Goal: Information Seeking & Learning: Compare options

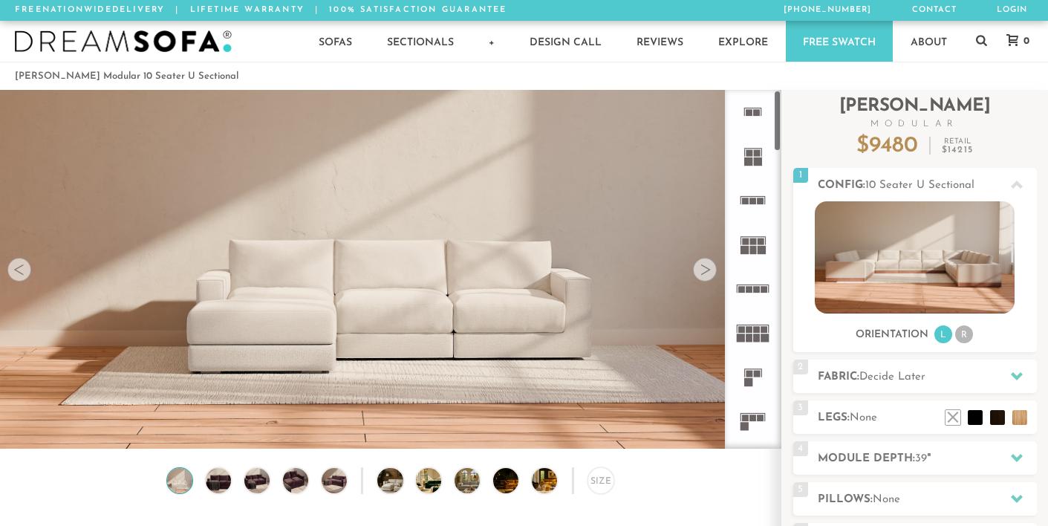
scroll to position [16258, 1037]
click at [752, 328] on rect at bounding box center [749, 329] width 7 height 7
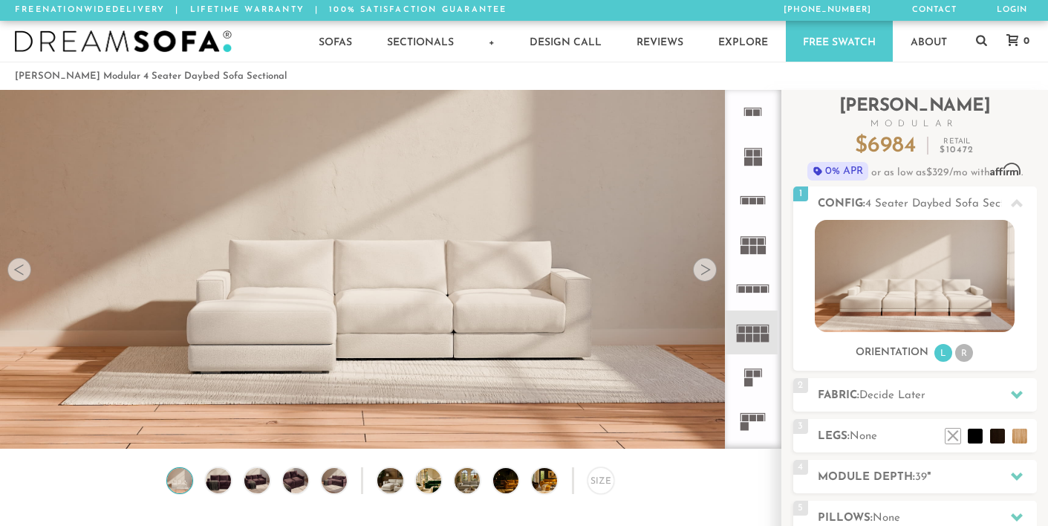
scroll to position [12, 12]
click at [757, 426] on icon at bounding box center [753, 421] width 44 height 44
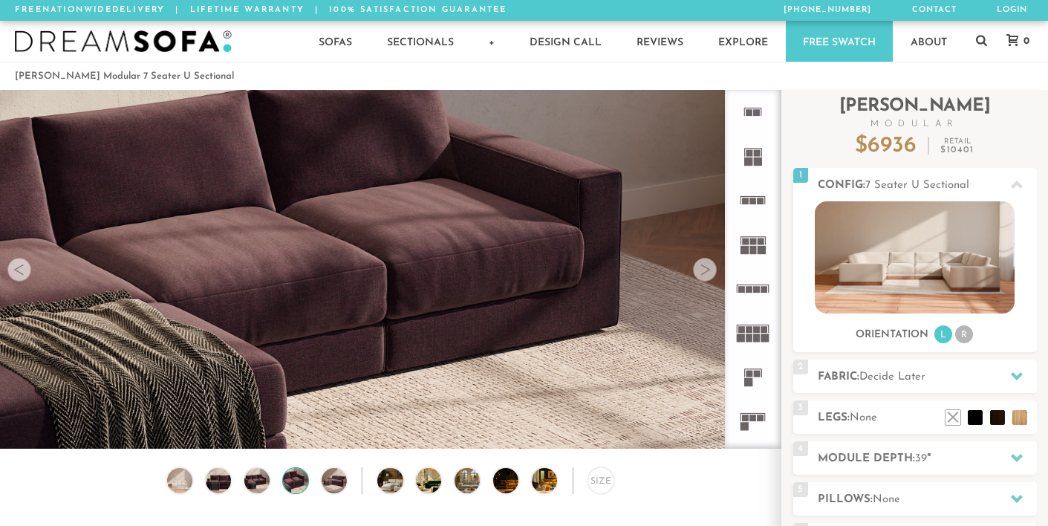
click at [709, 272] on div at bounding box center [705, 270] width 24 height 24
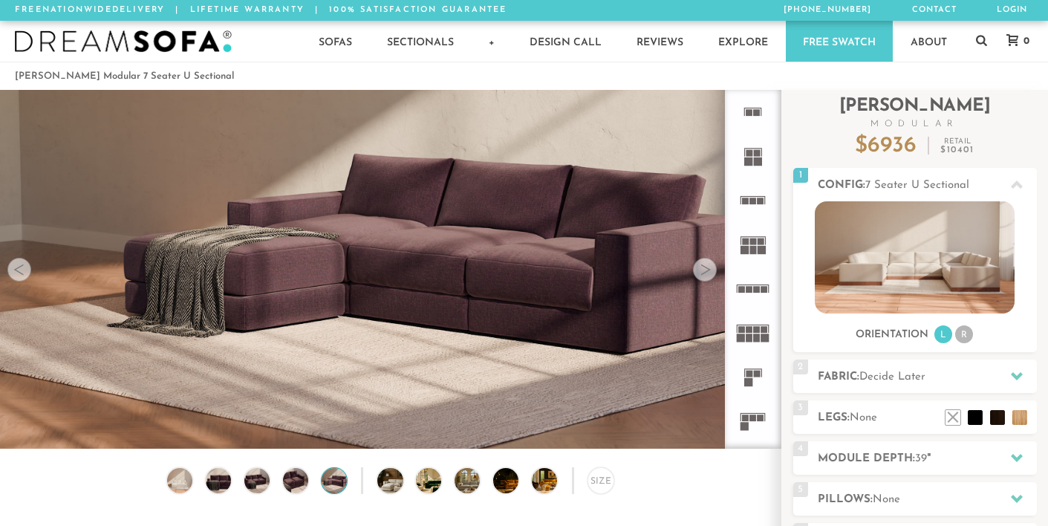
click at [709, 272] on div at bounding box center [705, 270] width 24 height 24
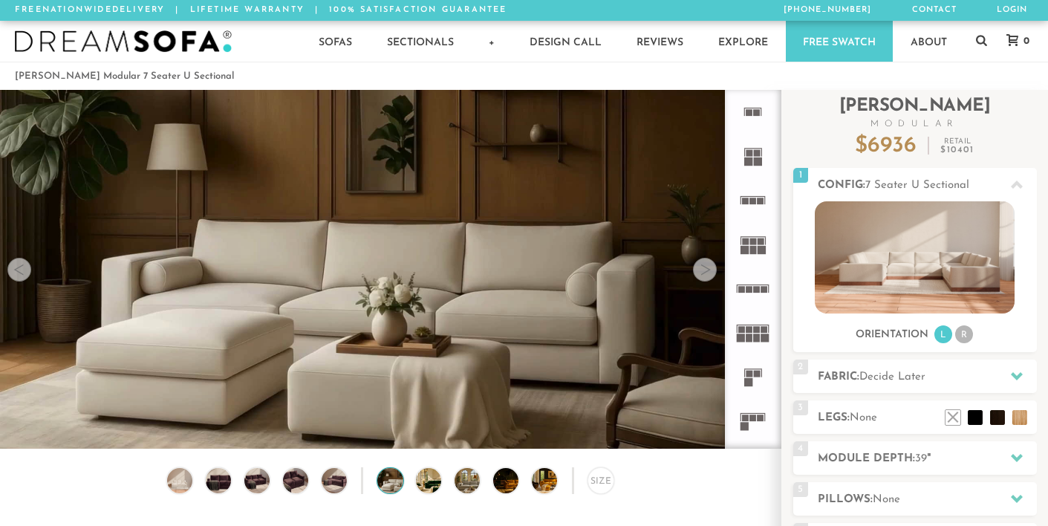
click at [709, 272] on div at bounding box center [705, 270] width 24 height 24
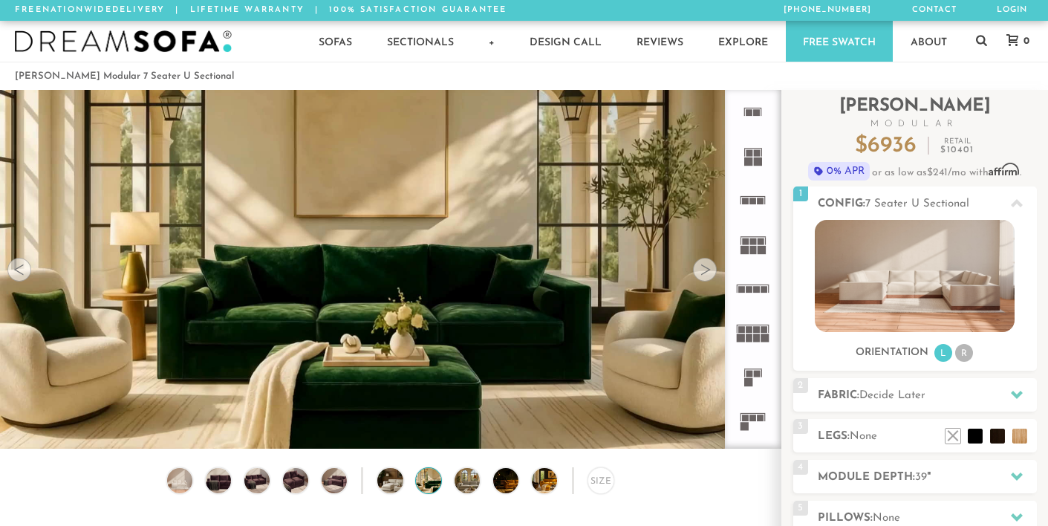
scroll to position [12, 12]
click at [709, 272] on div at bounding box center [705, 270] width 24 height 24
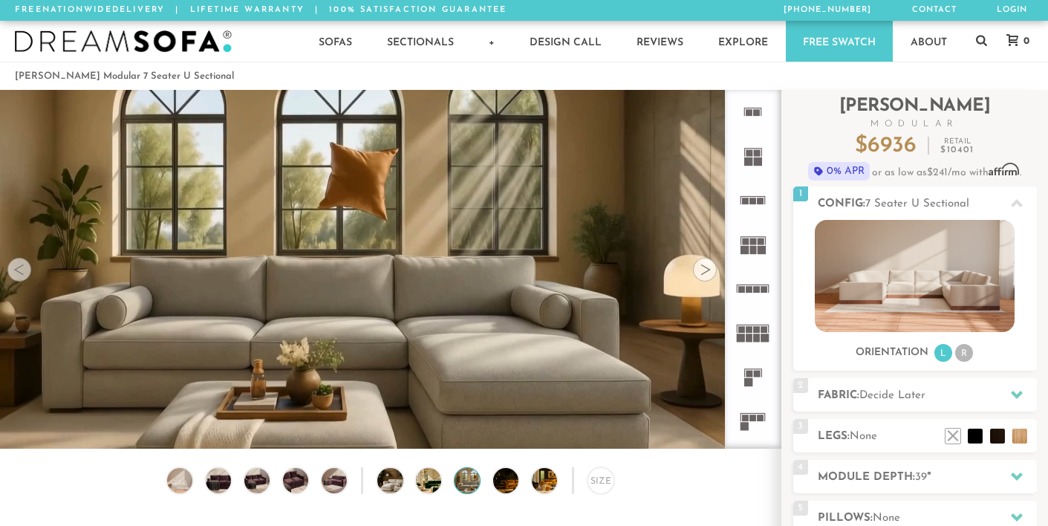
click at [709, 272] on div at bounding box center [705, 270] width 24 height 24
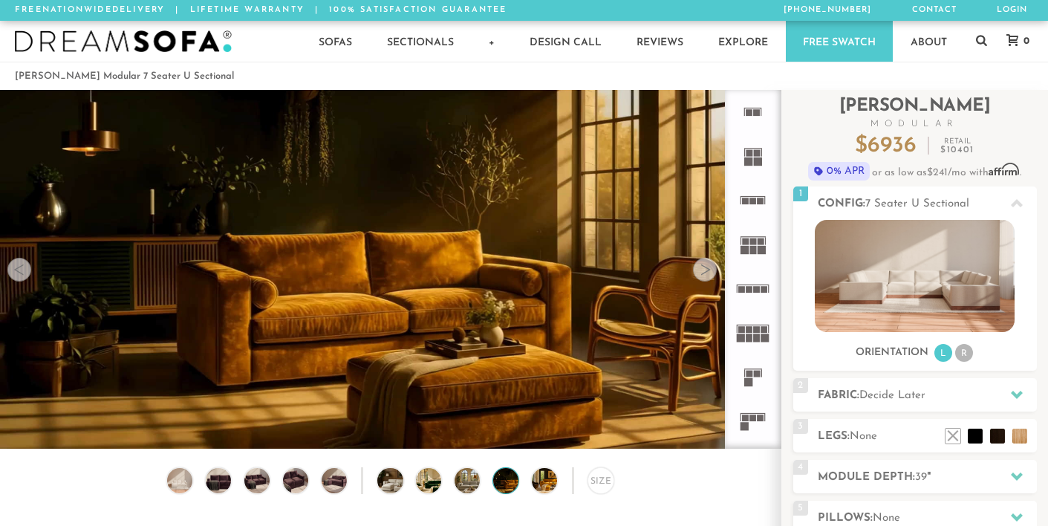
click at [709, 272] on div at bounding box center [705, 270] width 24 height 24
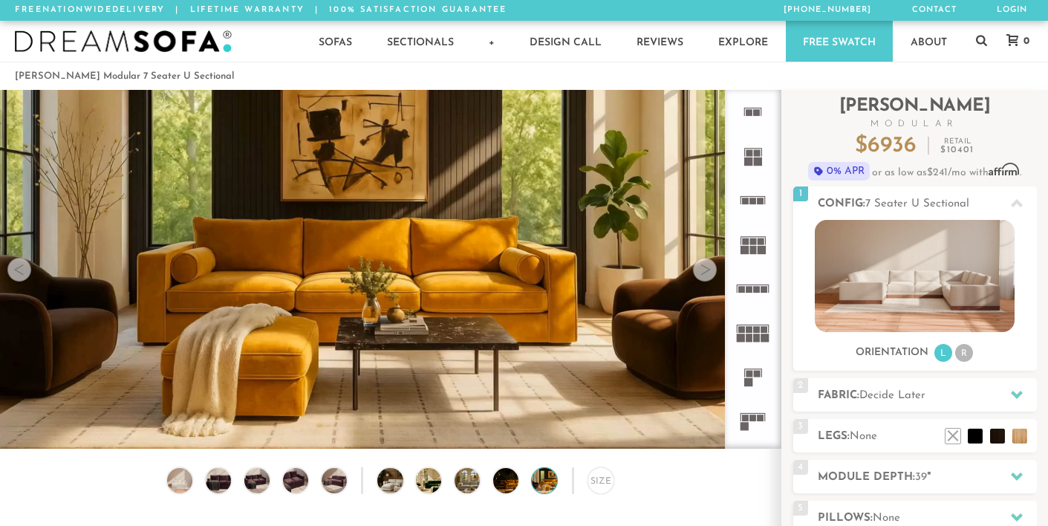
click at [709, 272] on div at bounding box center [705, 270] width 24 height 24
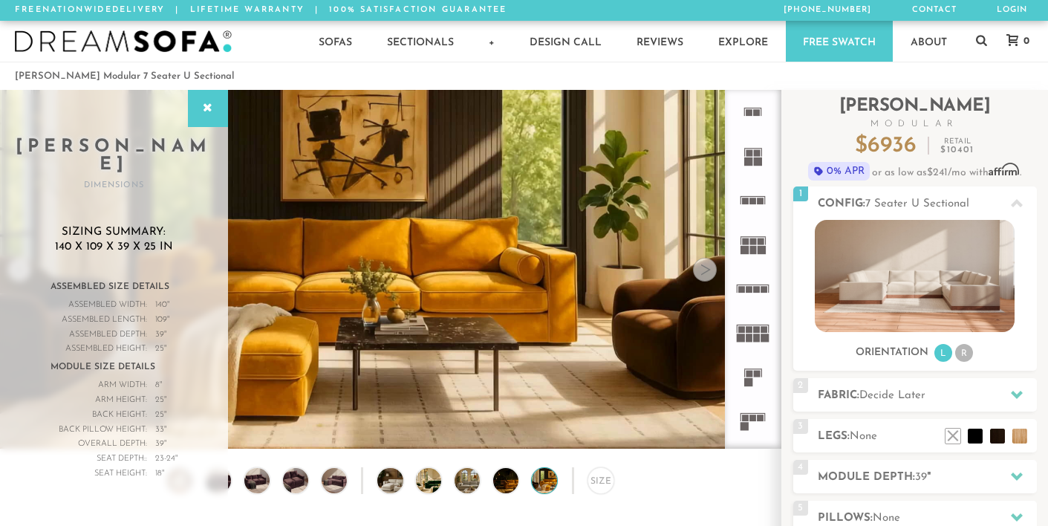
click at [709, 272] on div at bounding box center [705, 270] width 24 height 24
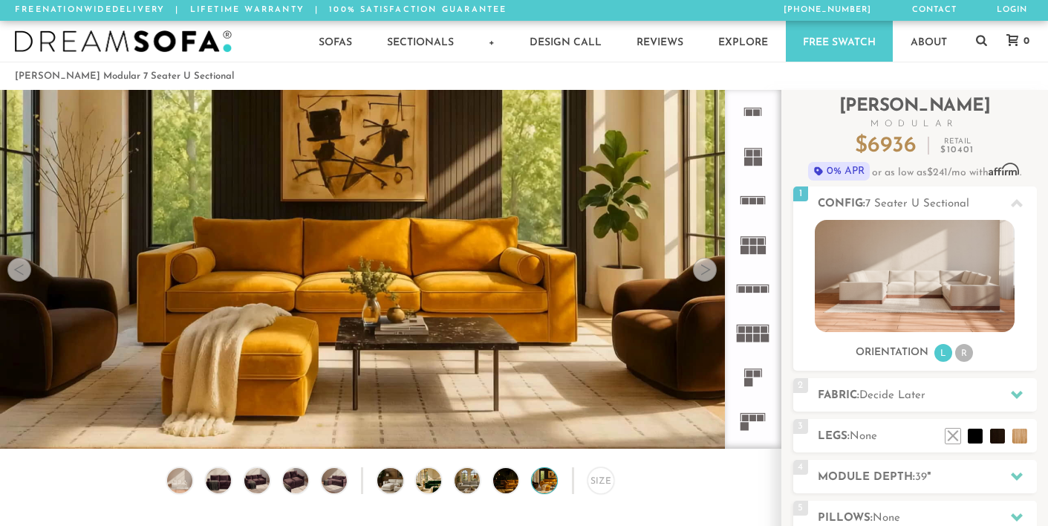
click at [709, 272] on div at bounding box center [705, 270] width 24 height 24
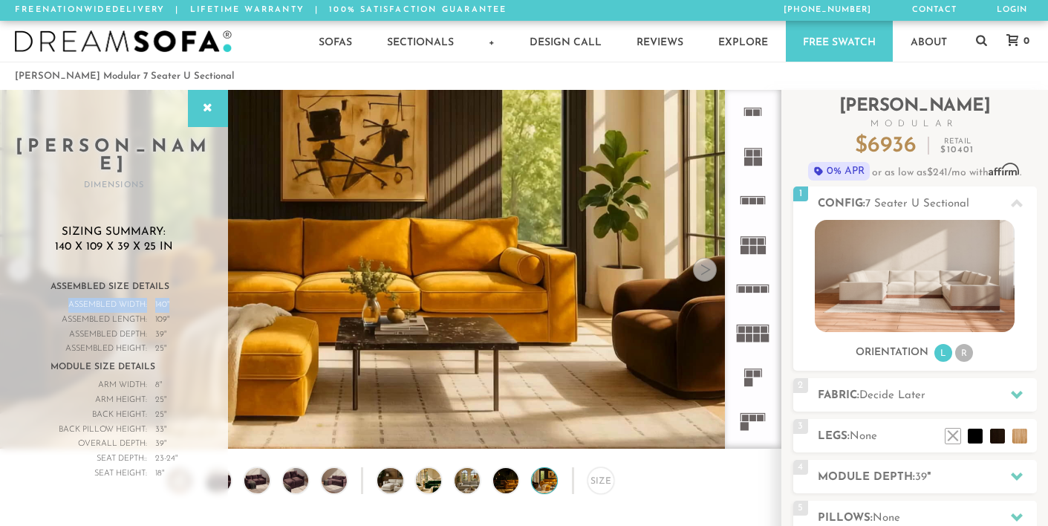
click at [175, 281] on div "Assembled Size Details Assembled Width: 140 " Assembled Length: 109 " Assembled…" at bounding box center [114, 378] width 127 height 205
click at [175, 298] on div "Assembled Width: 140 "" at bounding box center [114, 305] width 127 height 15
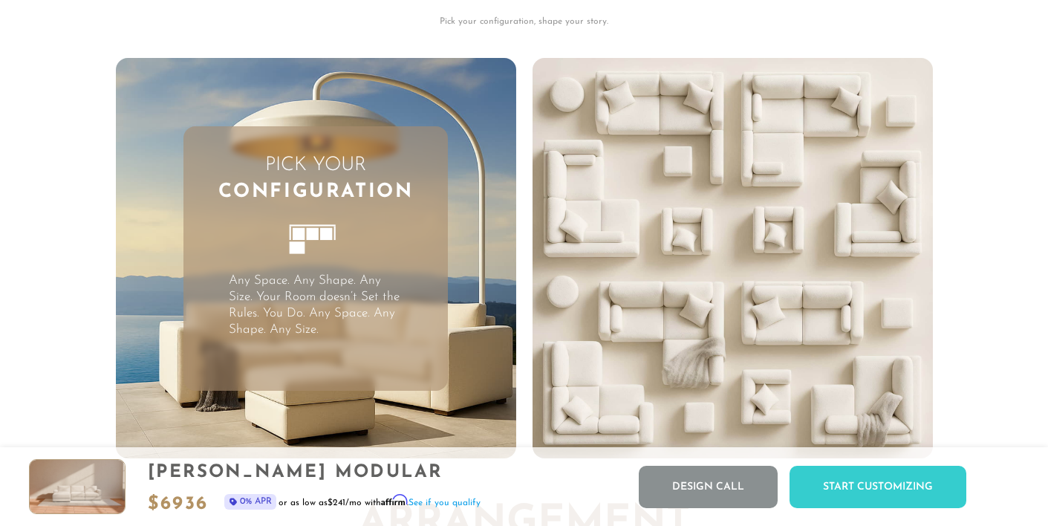
scroll to position [3457, 0]
